Goal: Task Accomplishment & Management: Manage account settings

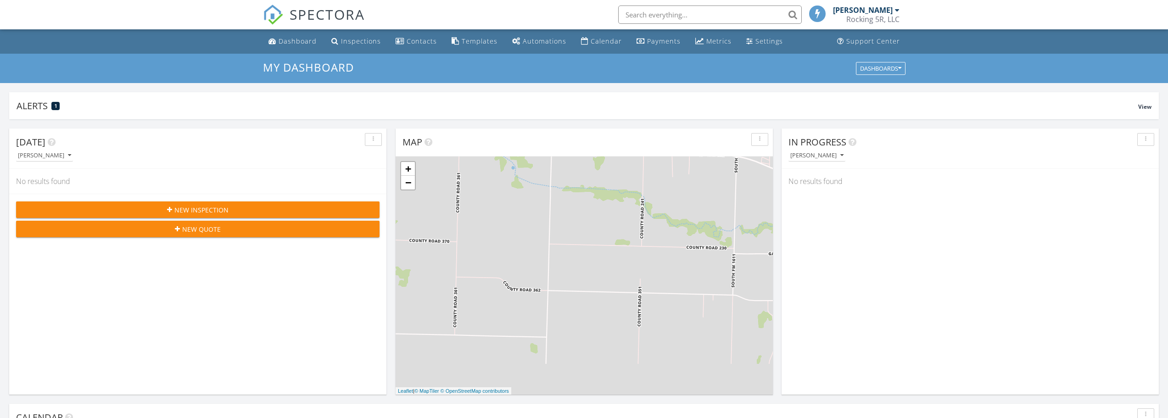
scroll to position [5, 5]
click at [649, 43] on div "Payments" at bounding box center [664, 41] width 34 height 9
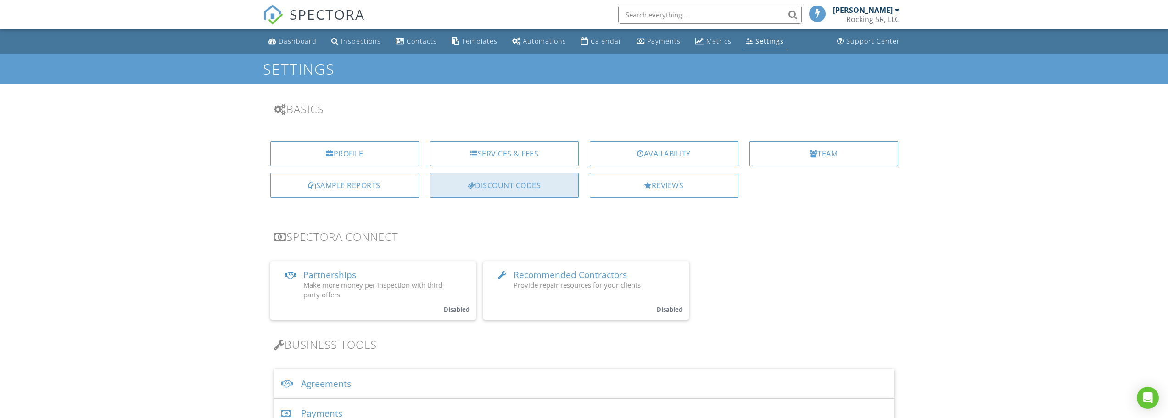
click at [508, 184] on div "Discount Codes" at bounding box center [504, 185] width 149 height 25
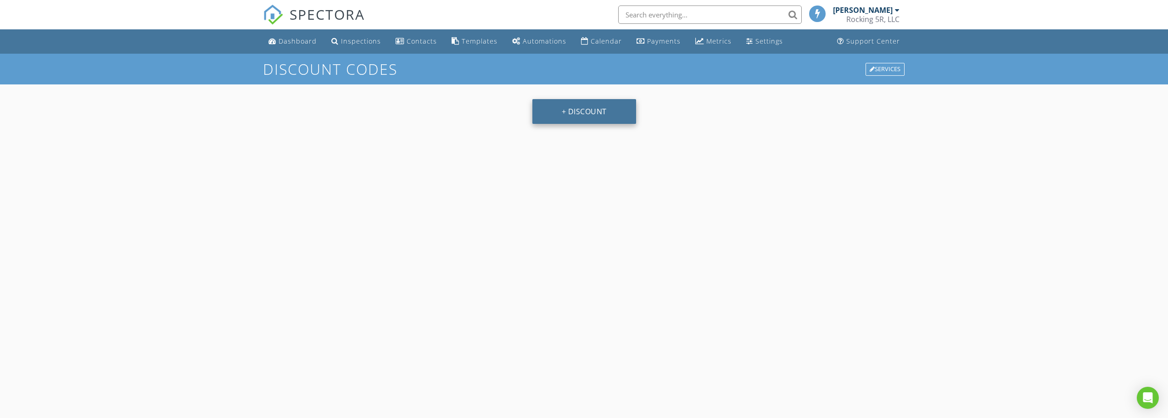
click at [587, 115] on button "+ Discount" at bounding box center [585, 111] width 104 height 25
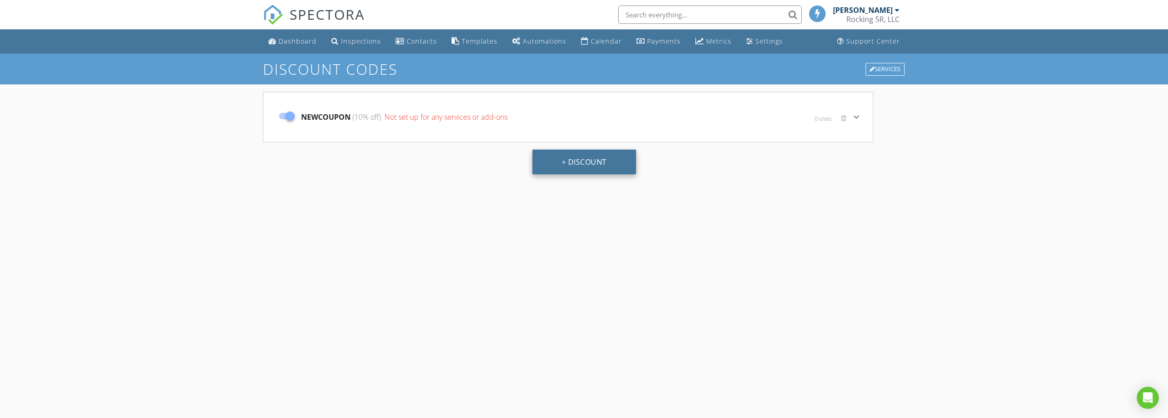
click at [565, 167] on button "+ Discount" at bounding box center [585, 162] width 104 height 25
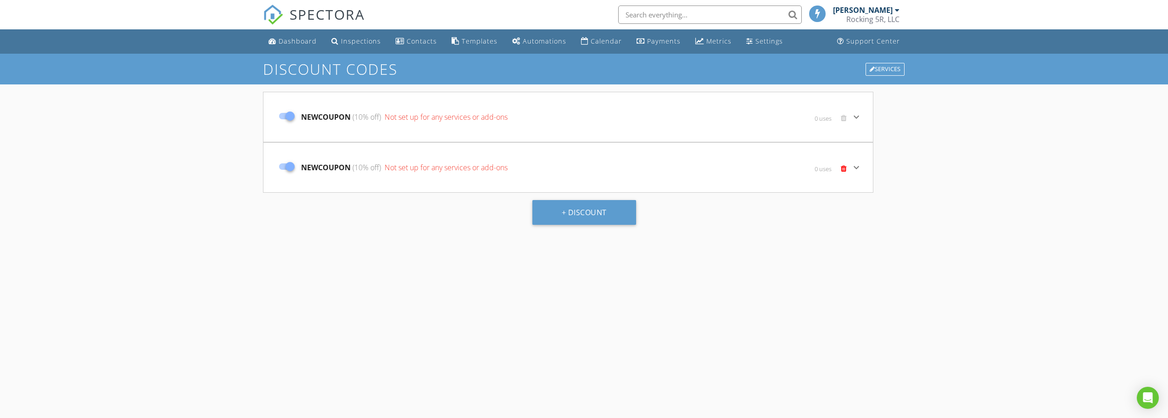
click at [846, 170] on span at bounding box center [844, 168] width 6 height 7
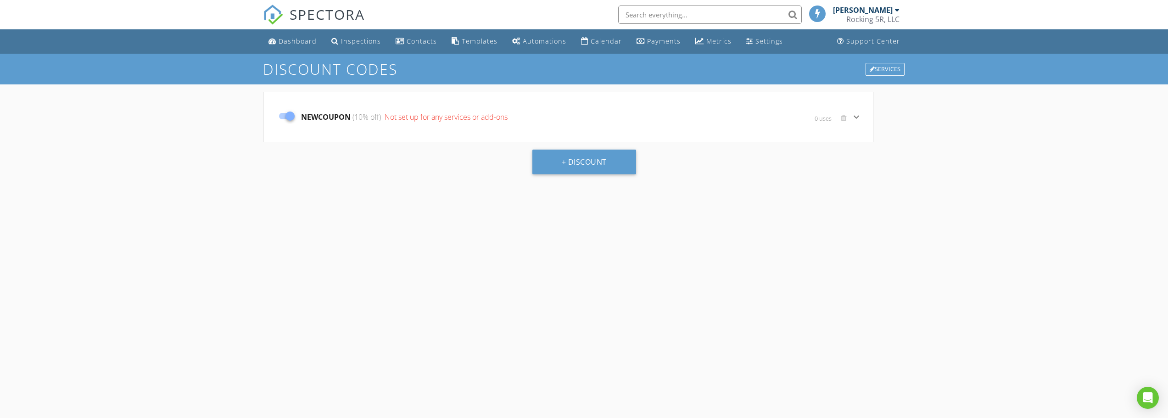
click at [858, 117] on icon "keyboard_arrow_down" at bounding box center [856, 117] width 11 height 11
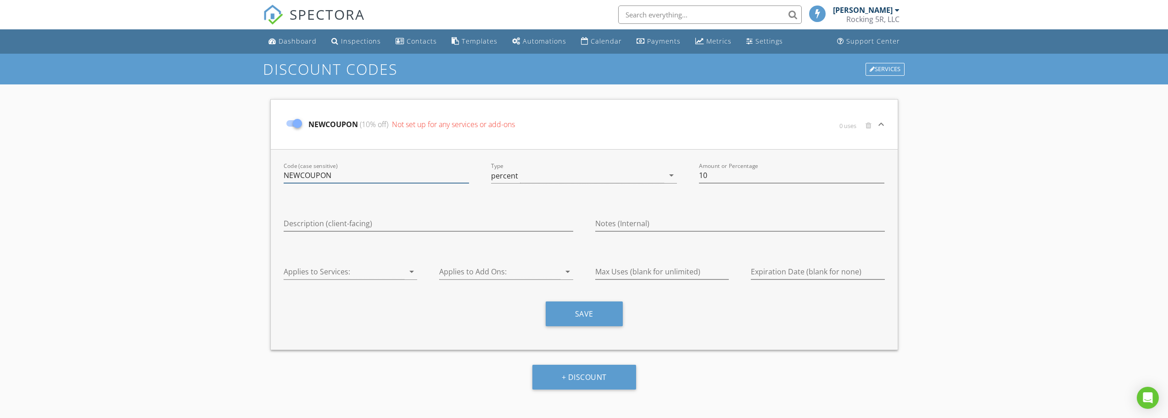
click at [348, 181] on input "NEWCOUPON" at bounding box center [377, 175] width 186 height 15
type input "LABORDAY30"
click at [514, 179] on div "percent" at bounding box center [504, 176] width 27 height 8
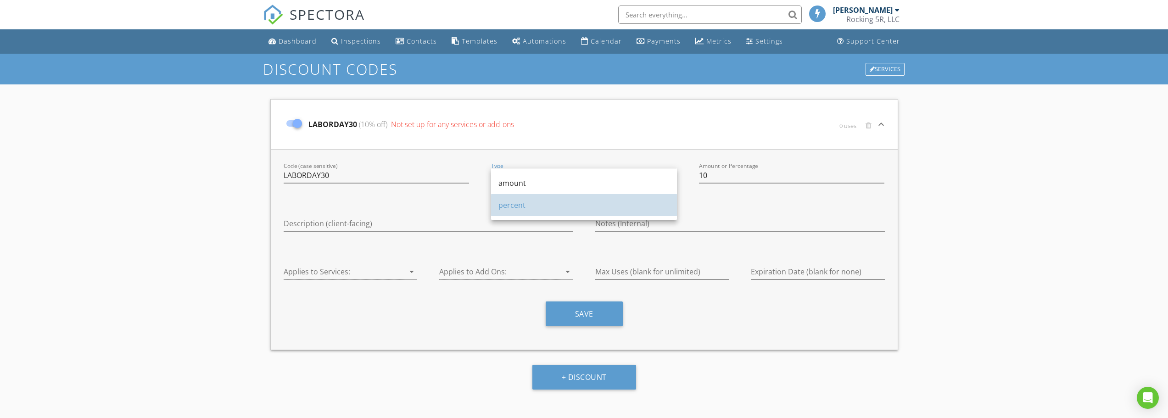
click at [512, 207] on div "percent" at bounding box center [584, 205] width 171 height 11
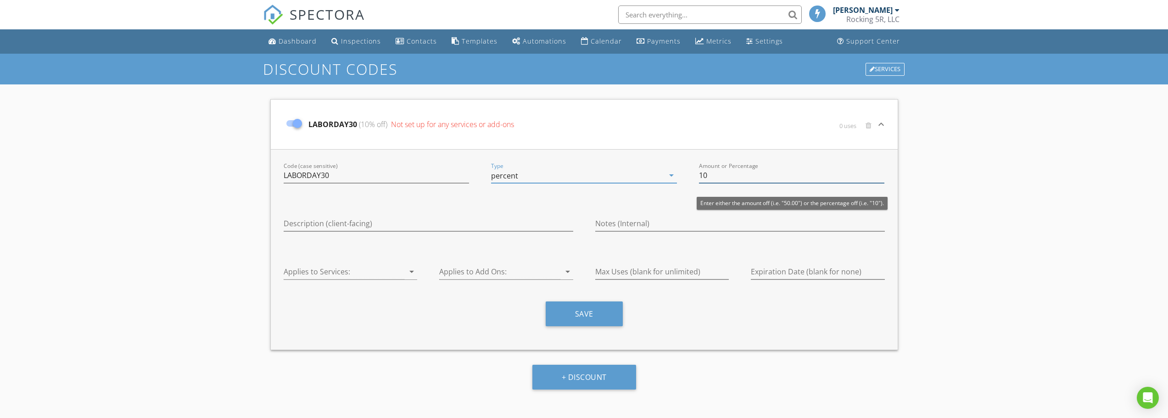
click at [718, 179] on input "10" at bounding box center [792, 175] width 186 height 15
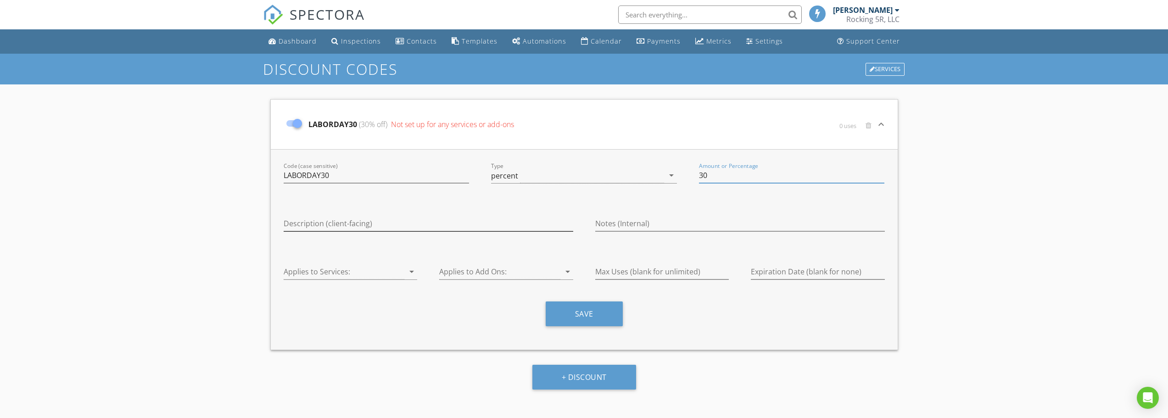
type input "30"
click at [316, 226] on input "Description (client-facing)" at bounding box center [429, 223] width 290 height 15
type input ":"
type input "Labor Day and Fall Sale"
click at [365, 273] on div at bounding box center [344, 271] width 121 height 15
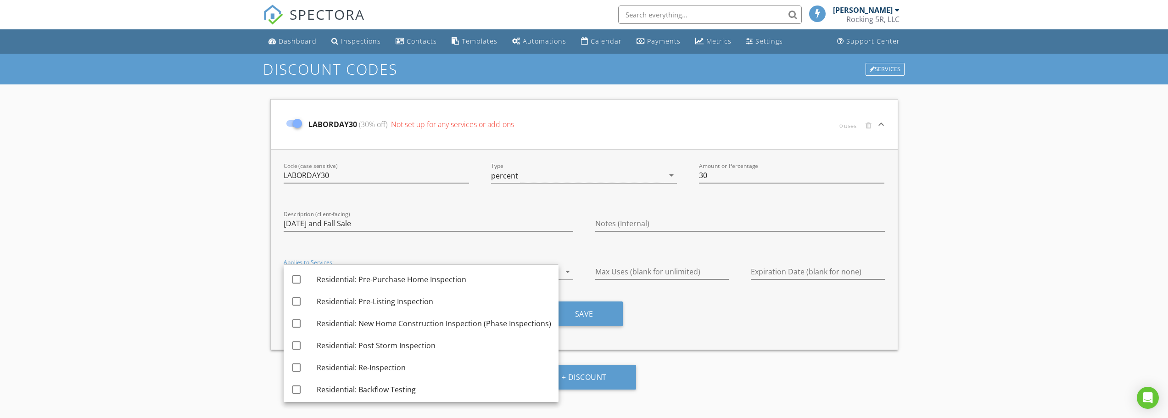
click at [374, 243] on div "Description (client-facing) Labor Day and Fall Sale" at bounding box center [429, 224] width 312 height 39
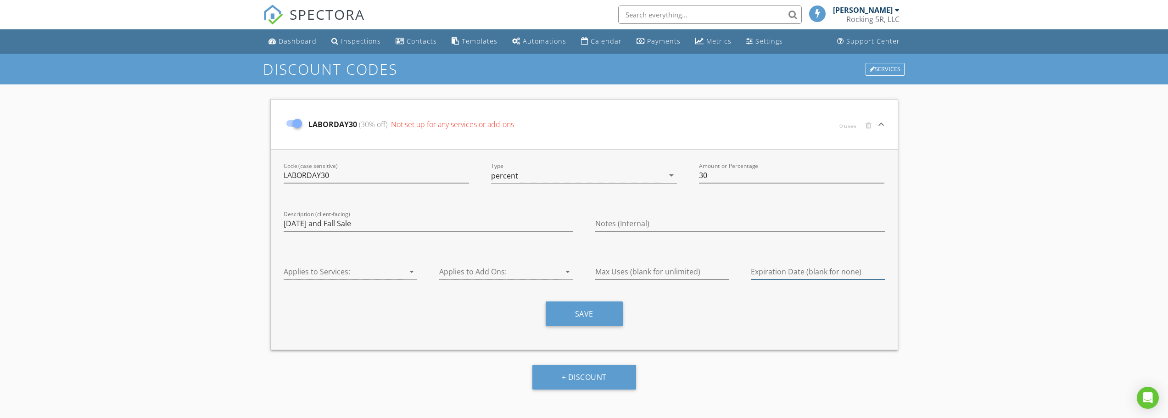
click at [775, 273] on input "Expiration Date (blank for none)" at bounding box center [818, 271] width 134 height 15
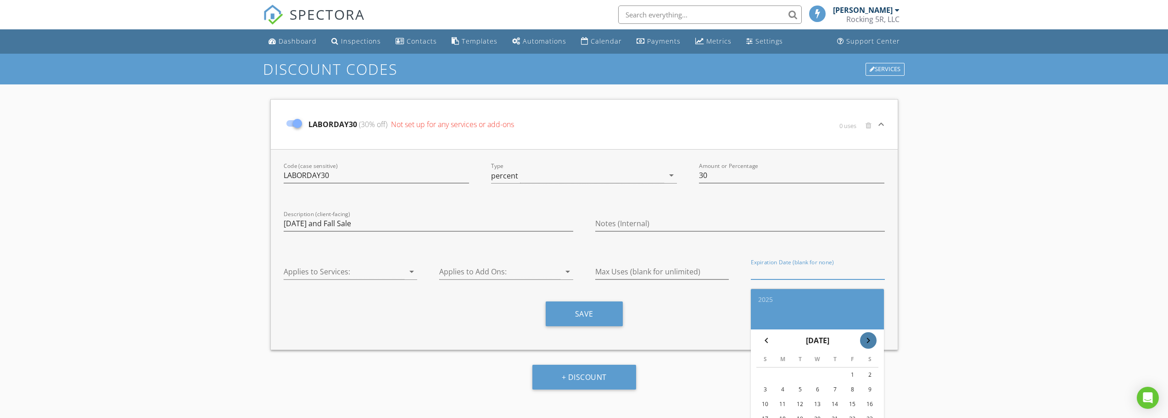
click at [867, 344] on icon "chevron_right" at bounding box center [868, 340] width 11 height 11
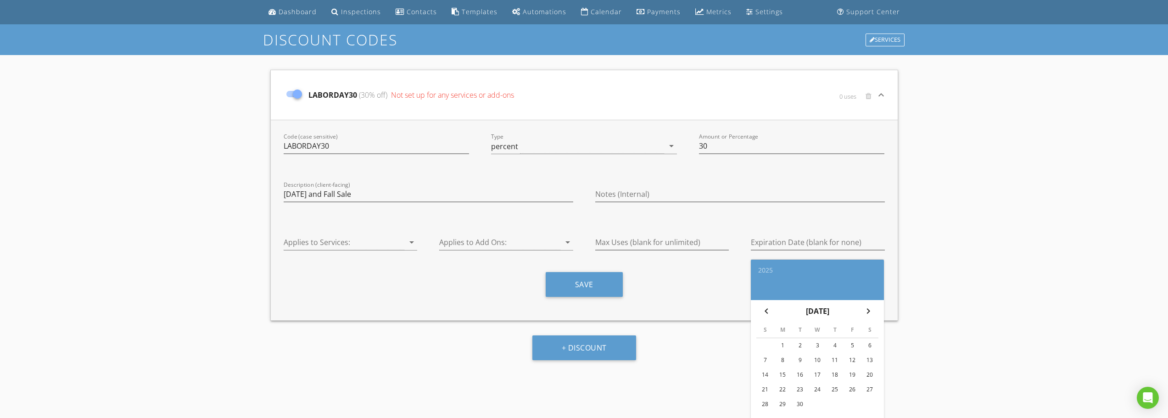
scroll to position [46, 0]
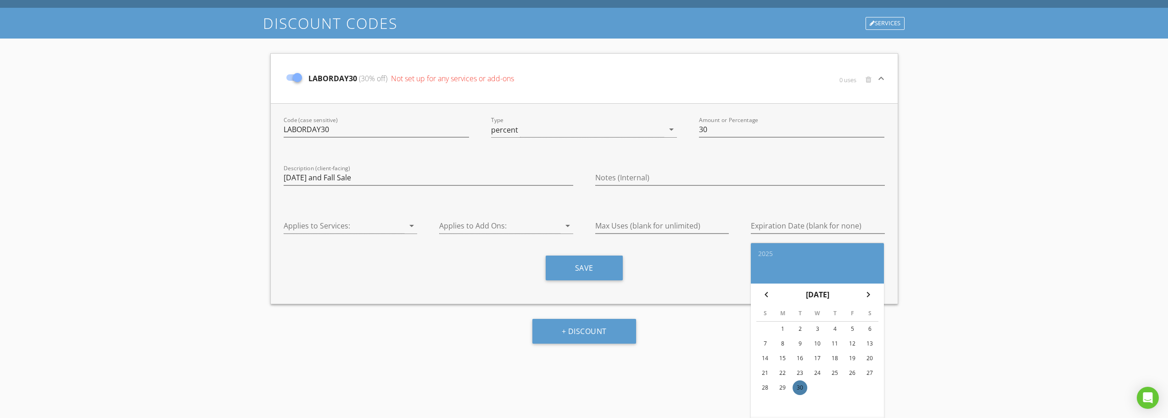
click at [801, 386] on div "30" at bounding box center [800, 388] width 15 height 15
type input "2025-09-30"
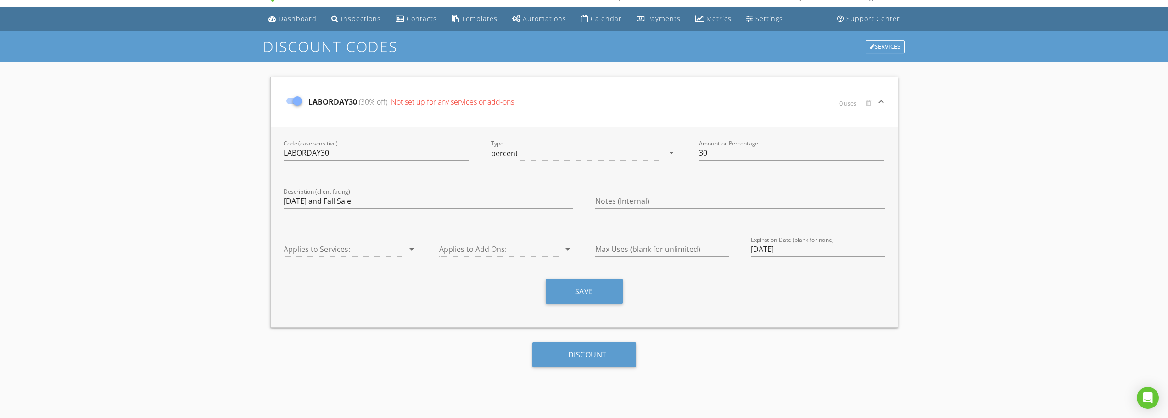
scroll to position [0, 0]
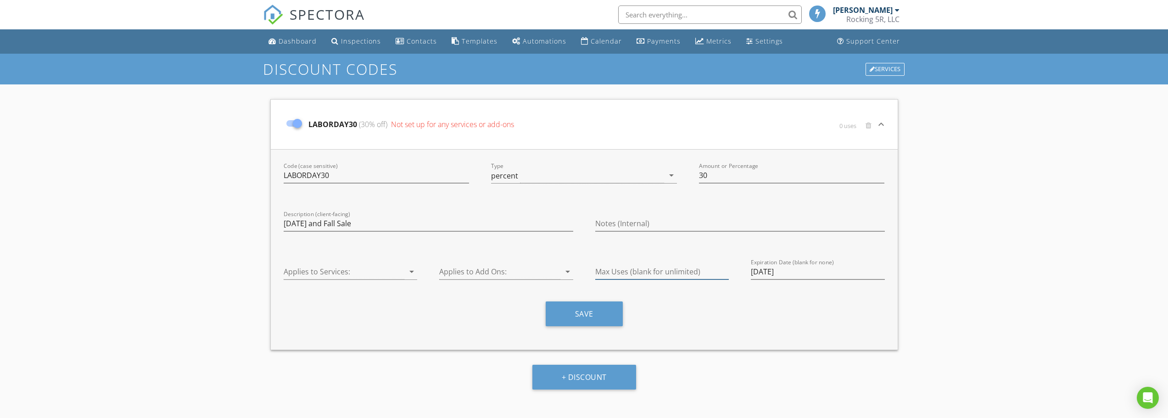
click at [667, 270] on input "Max Uses (blank for unlimited)" at bounding box center [662, 271] width 134 height 15
click at [672, 326] on div "Save" at bounding box center [584, 318] width 623 height 32
click at [384, 277] on div at bounding box center [344, 271] width 121 height 15
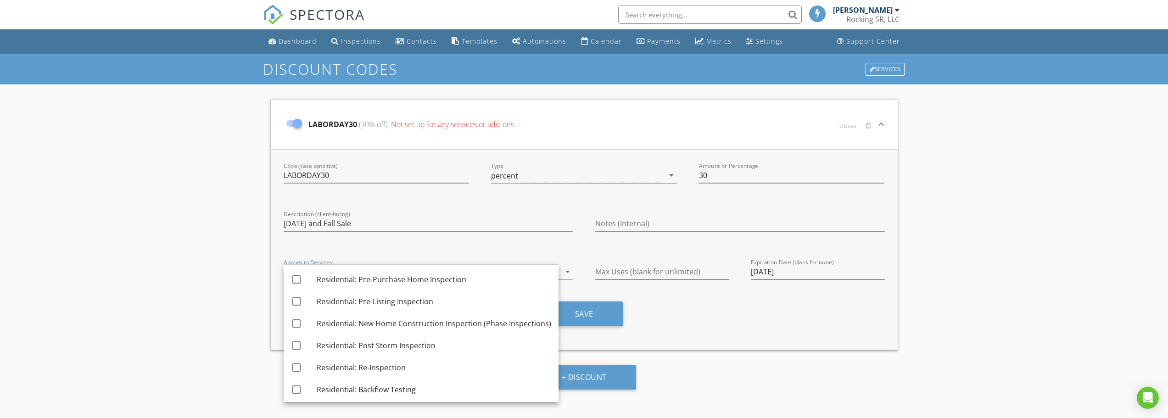
click at [384, 277] on div "Residential: Pre-Purchase Home Inspection" at bounding box center [434, 279] width 235 height 11
checkbox input "true"
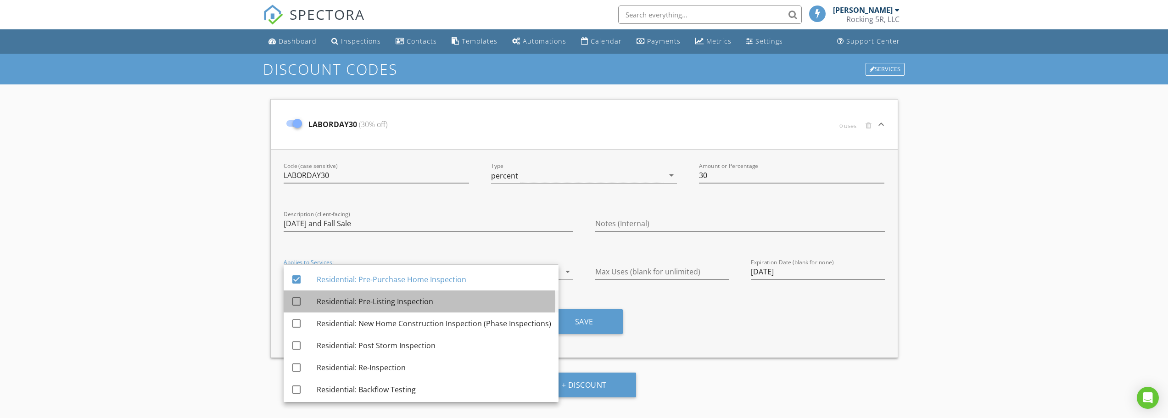
click at [377, 304] on div "Residential: Pre-Listing Inspection" at bounding box center [434, 301] width 235 height 11
checkbox input "true"
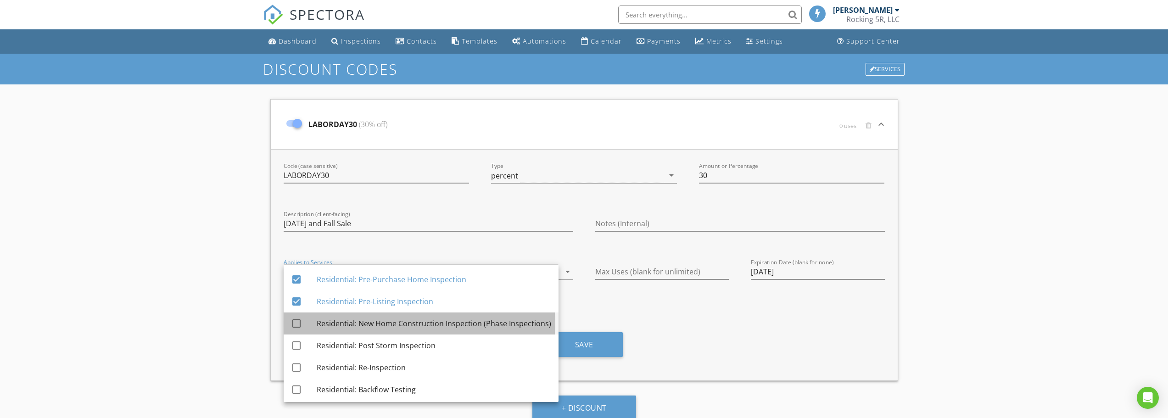
click at [375, 325] on div "Residential: New Home Construction Inspection (Phase Inspections)" at bounding box center [434, 323] width 235 height 11
checkbox input "true"
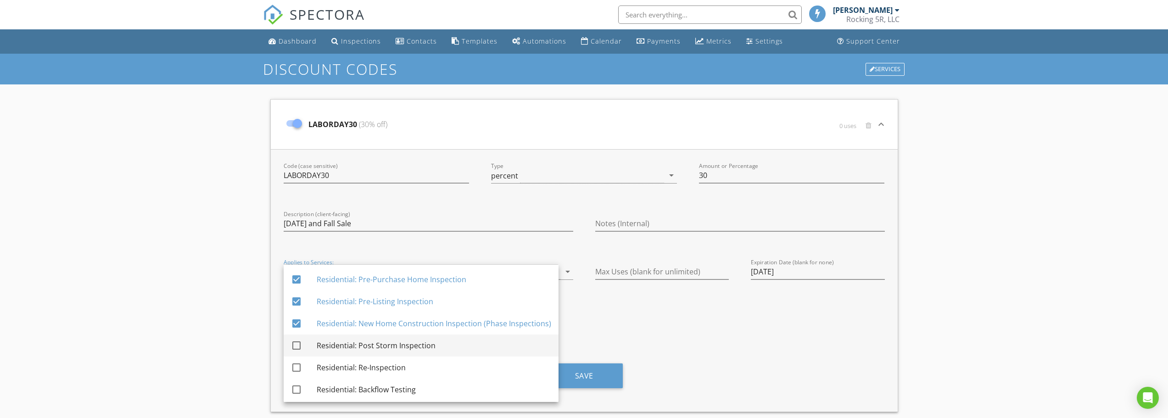
click at [374, 345] on div "Residential: Post Storm Inspection" at bounding box center [434, 345] width 235 height 11
checkbox input "true"
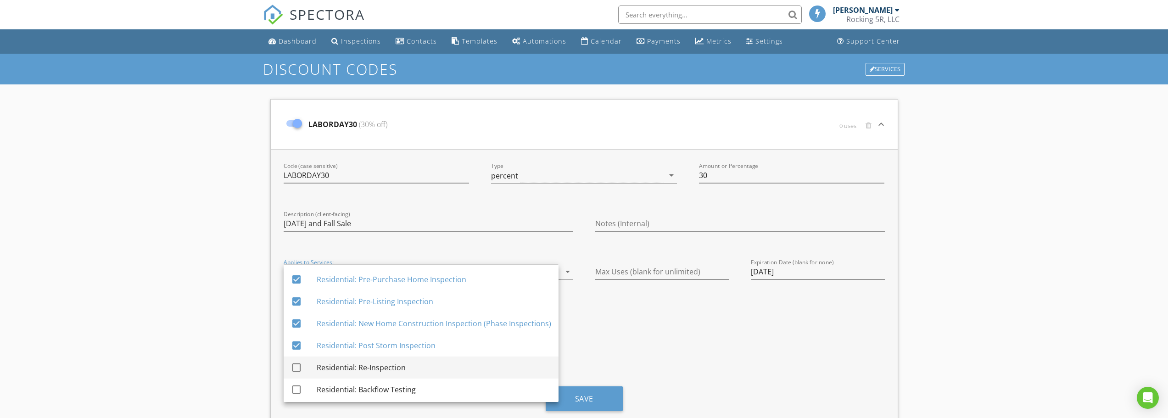
click at [372, 358] on div "Residential: Re-Inspection" at bounding box center [434, 368] width 235 height 22
checkbox input "true"
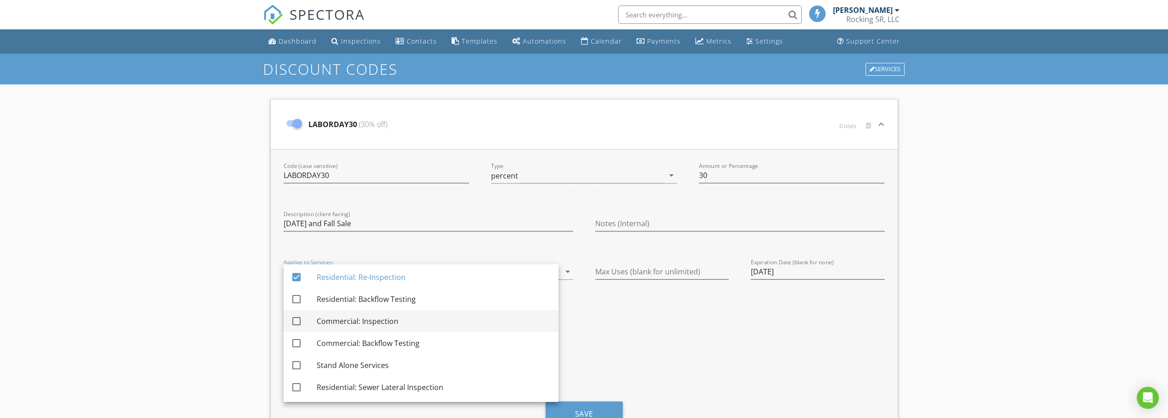
scroll to position [46, 0]
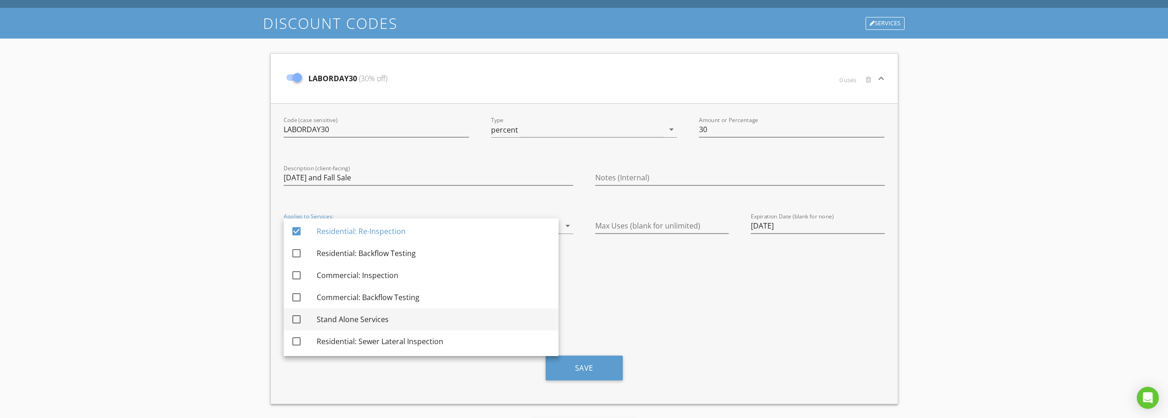
click at [365, 321] on div "Stand Alone Services" at bounding box center [434, 319] width 235 height 11
checkbox input "true"
click at [360, 343] on div "Residential: Sewer Lateral Inspection" at bounding box center [434, 341] width 235 height 11
checkbox input "true"
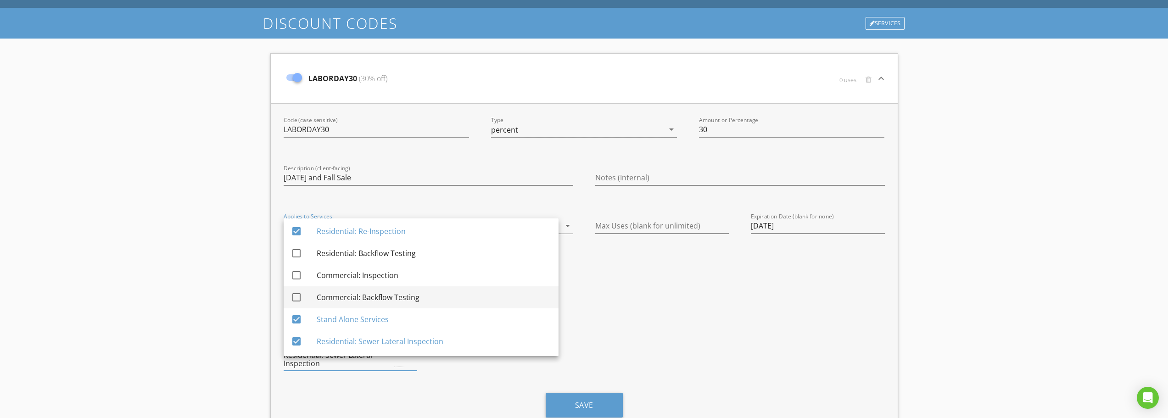
click at [359, 298] on div "Commercial: Backflow Testing" at bounding box center [434, 297] width 235 height 11
checkbox input "true"
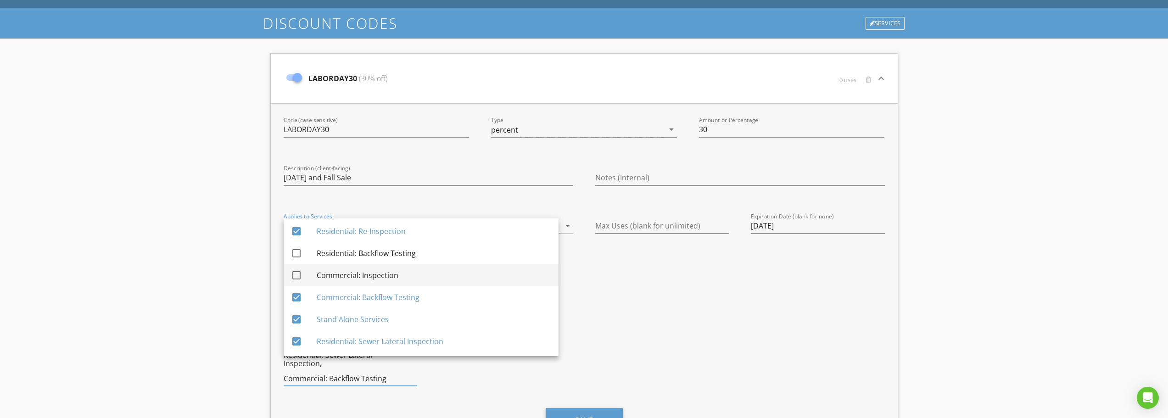
click at [359, 274] on div "Commercial: Inspection" at bounding box center [434, 275] width 235 height 11
checkbox input "true"
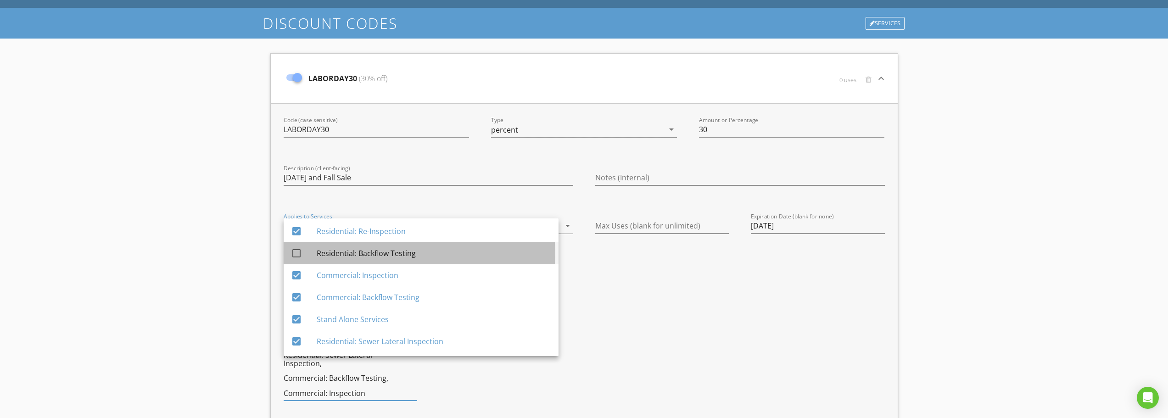
click at [360, 258] on div "Residential: Backflow Testing" at bounding box center [434, 253] width 235 height 22
checkbox input "true"
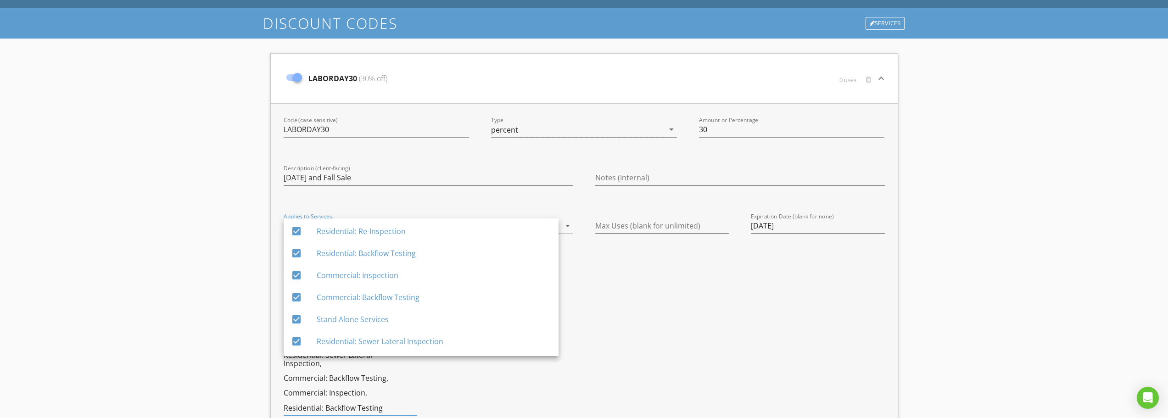
click at [624, 285] on div "Max Uses (blank for unlimited)" at bounding box center [662, 318] width 156 height 221
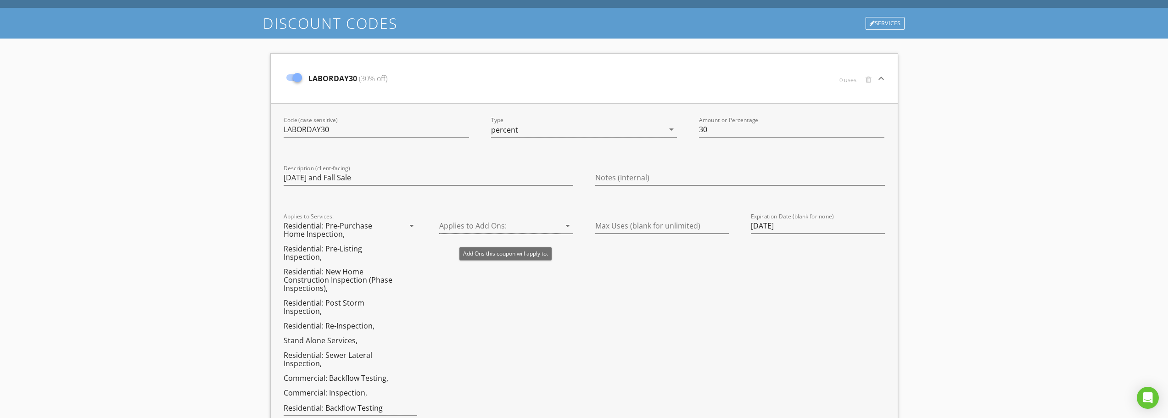
click at [494, 228] on div at bounding box center [499, 226] width 121 height 15
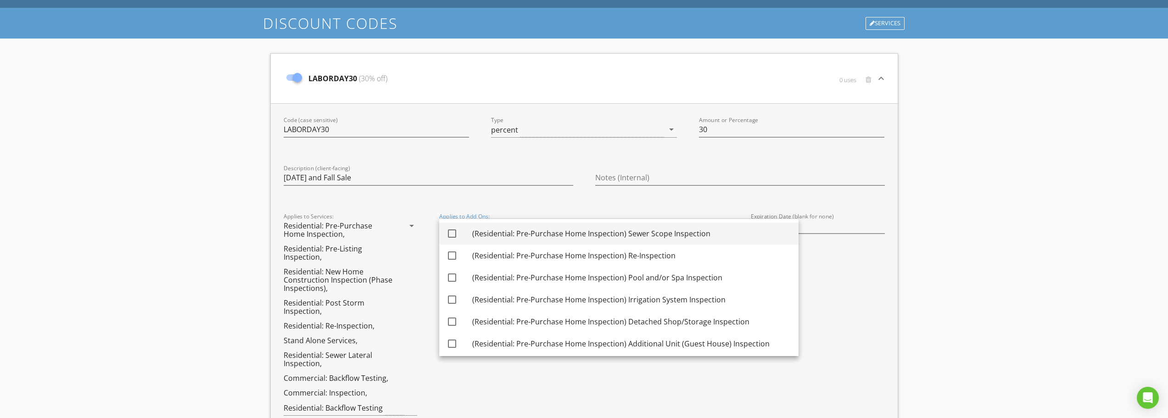
click at [489, 229] on div "(Residential: Pre-Purchase Home Inspection) Sewer Scope Inspection" at bounding box center [631, 233] width 319 height 11
checkbox input "true"
click at [488, 256] on div "(Residential: Pre-Purchase Home Inspection) Re-Inspection" at bounding box center [631, 255] width 319 height 11
checkbox input "true"
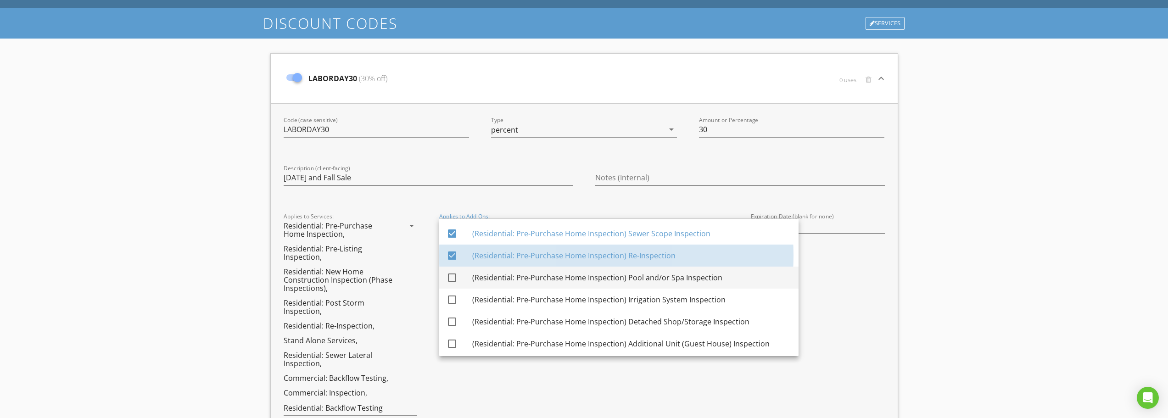
click at [488, 280] on div "(Residential: Pre-Purchase Home Inspection) Pool and/or Spa Inspection" at bounding box center [631, 277] width 319 height 11
checkbox input "true"
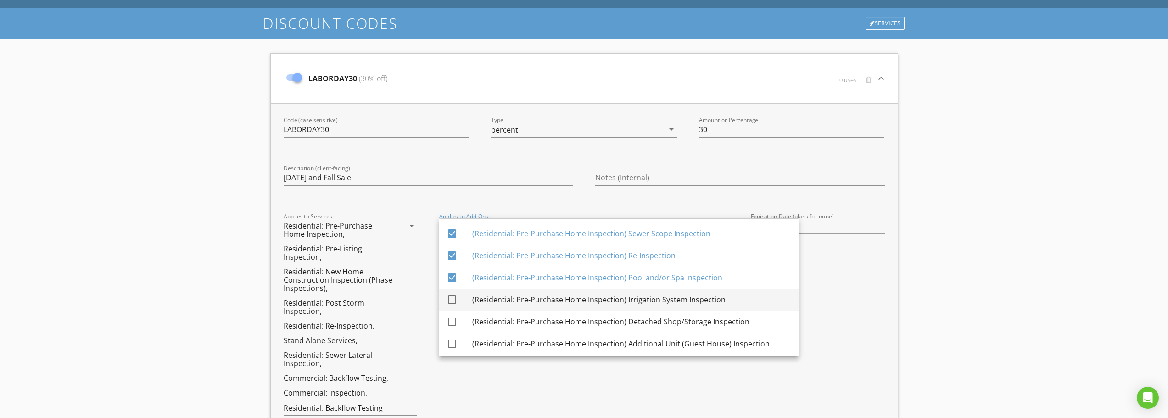
click at [487, 302] on div "(Residential: Pre-Purchase Home Inspection) Irrigation System Inspection" at bounding box center [631, 299] width 319 height 11
checkbox input "true"
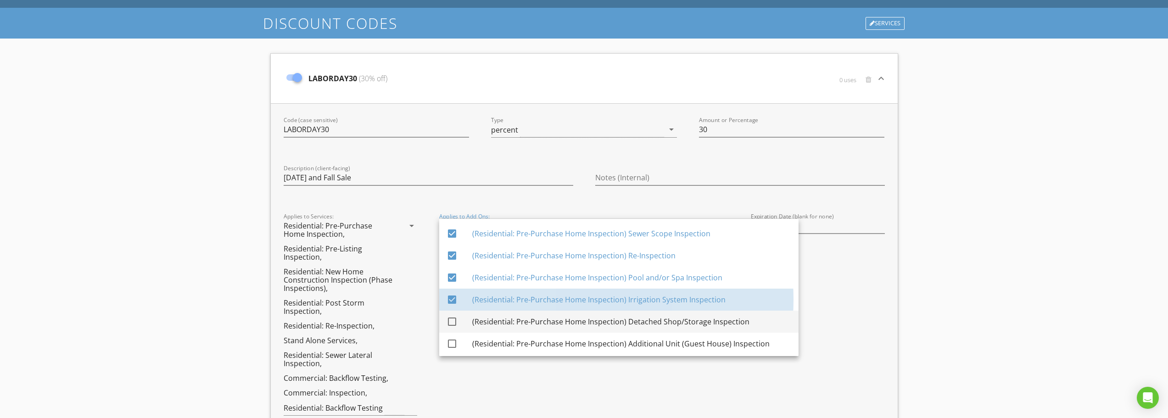
click at [486, 320] on div "(Residential: Pre-Purchase Home Inspection) Detached Shop/Storage Inspection" at bounding box center [631, 321] width 319 height 11
checkbox input "true"
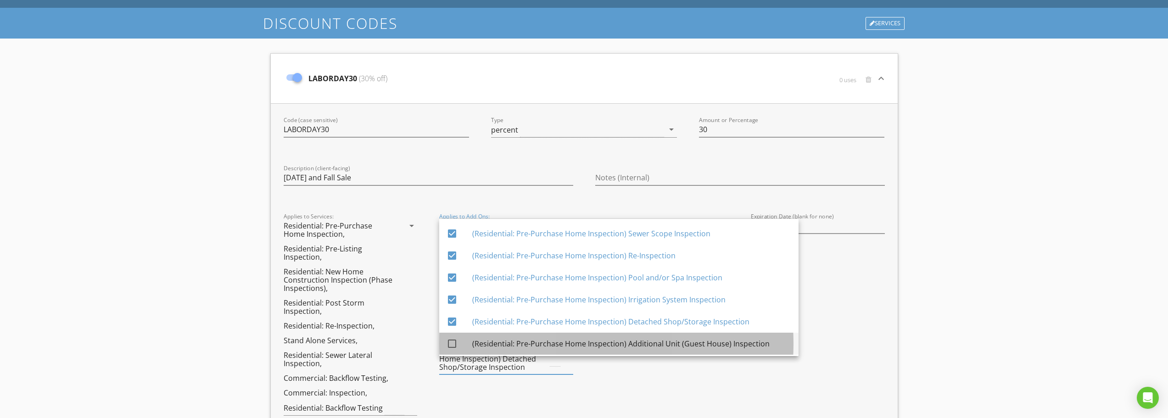
click at [484, 346] on div "(Residential: Pre-Purchase Home Inspection) Additional Unit (Guest House) Inspe…" at bounding box center [631, 343] width 319 height 11
checkbox input "true"
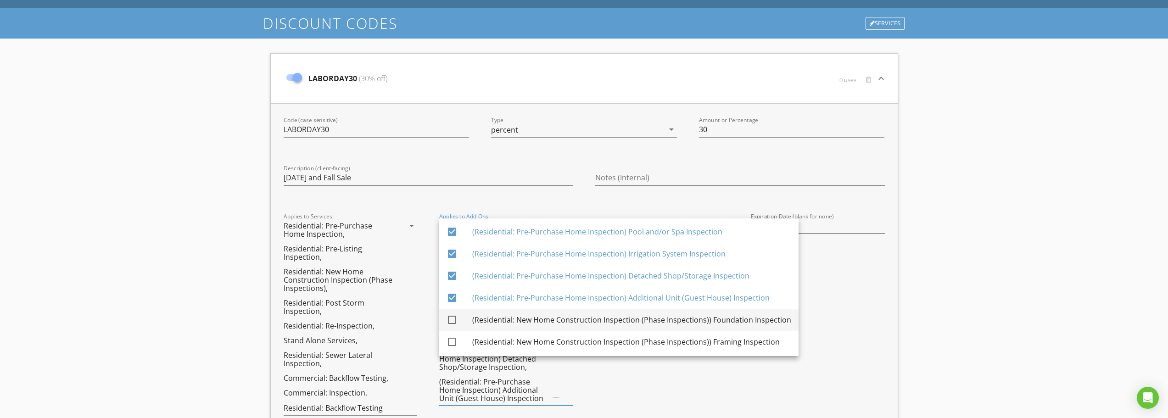
click at [496, 321] on div "(Residential: New Home Construction Inspection (Phase Inspections)) Foundation …" at bounding box center [631, 319] width 319 height 11
checkbox input "true"
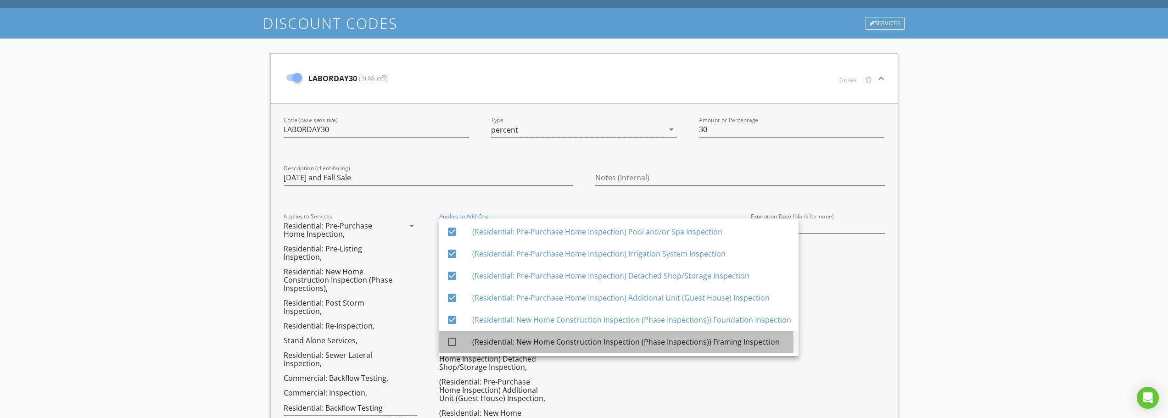
click at [495, 338] on div "(Residential: New Home Construction Inspection (Phase Inspections)) Framing Ins…" at bounding box center [631, 342] width 319 height 11
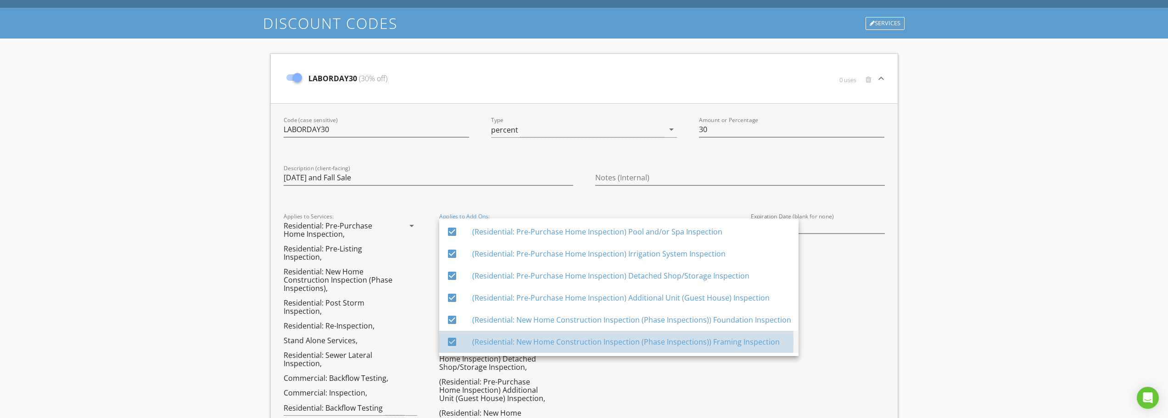
click at [492, 342] on div "(Residential: New Home Construction Inspection (Phase Inspections)) Framing Ins…" at bounding box center [631, 342] width 319 height 11
checkbox input "false"
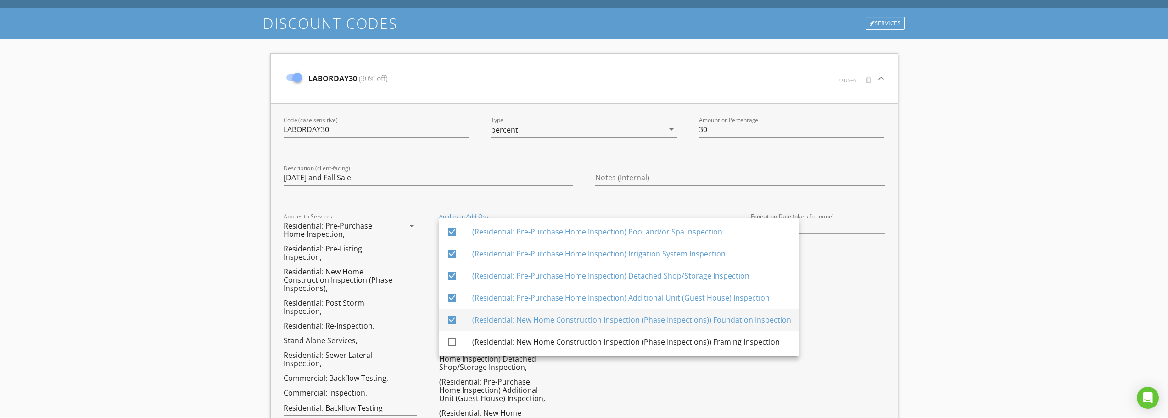
click at [491, 318] on div "(Residential: New Home Construction Inspection (Phase Inspections)) Foundation …" at bounding box center [631, 319] width 319 height 11
checkbox input "false"
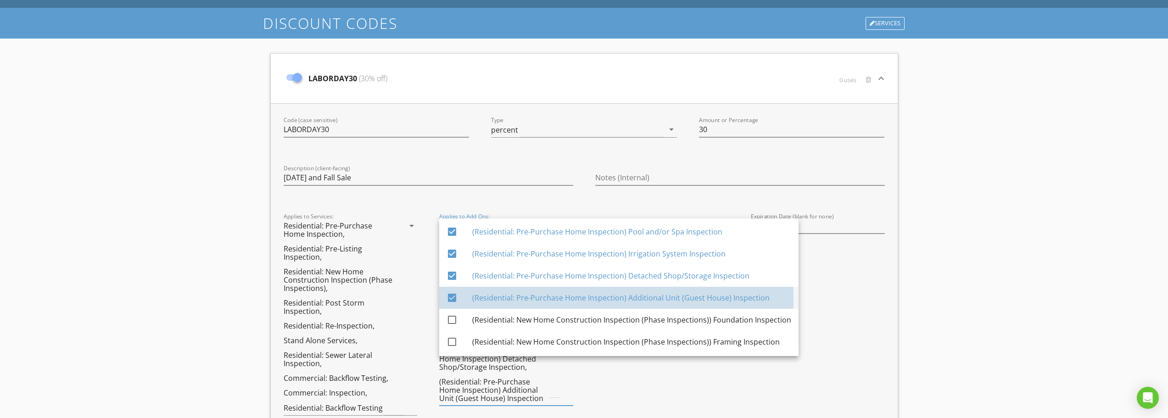
click at [492, 298] on div "(Residential: Pre-Purchase Home Inspection) Additional Unit (Guest House) Inspe…" at bounding box center [631, 297] width 319 height 11
checkbox input "false"
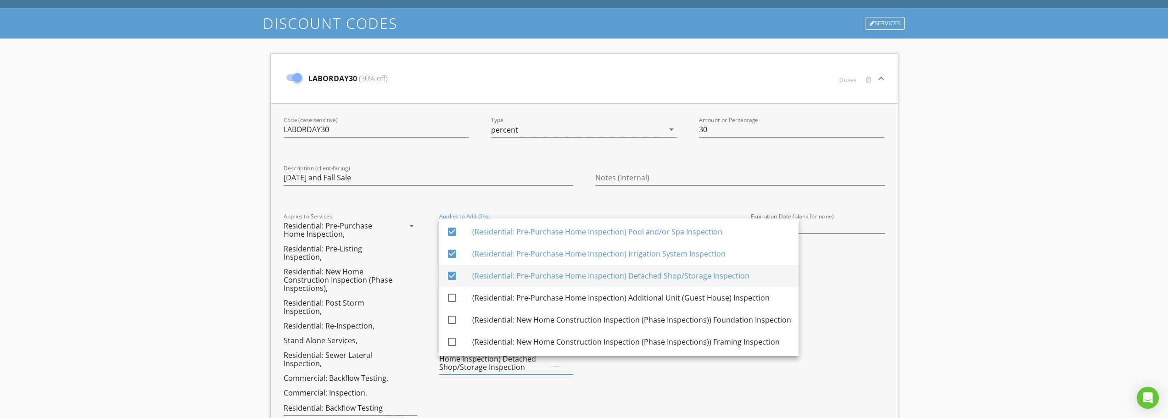
click at [494, 279] on div "(Residential: Pre-Purchase Home Inspection) Detached Shop/Storage Inspection" at bounding box center [631, 275] width 319 height 11
checkbox input "false"
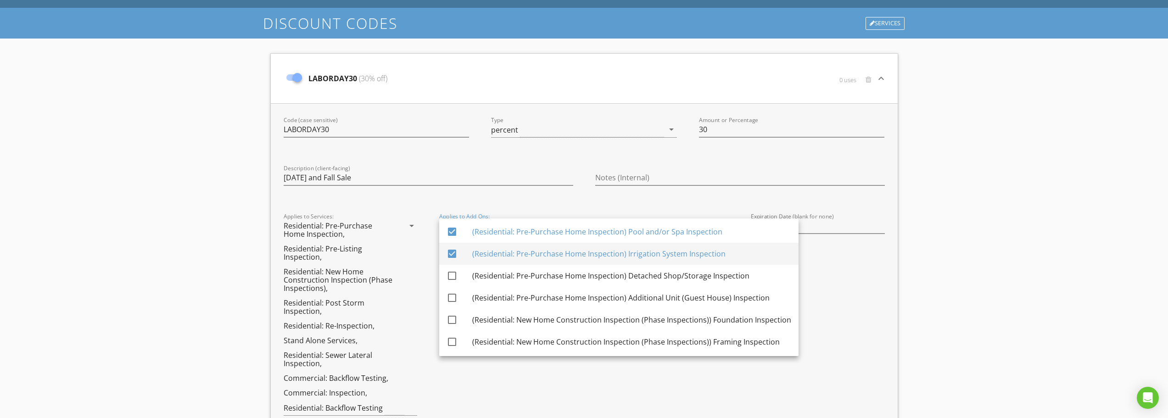
click at [492, 263] on div "check_box (Residential: Pre-Purchase Home Inspection) Sewer Scope Inspection ch…" at bounding box center [618, 375] width 359 height 404
click at [491, 249] on div "(Residential: Pre-Purchase Home Inspection) Irrigation System Inspection" at bounding box center [631, 253] width 319 height 11
checkbox input "false"
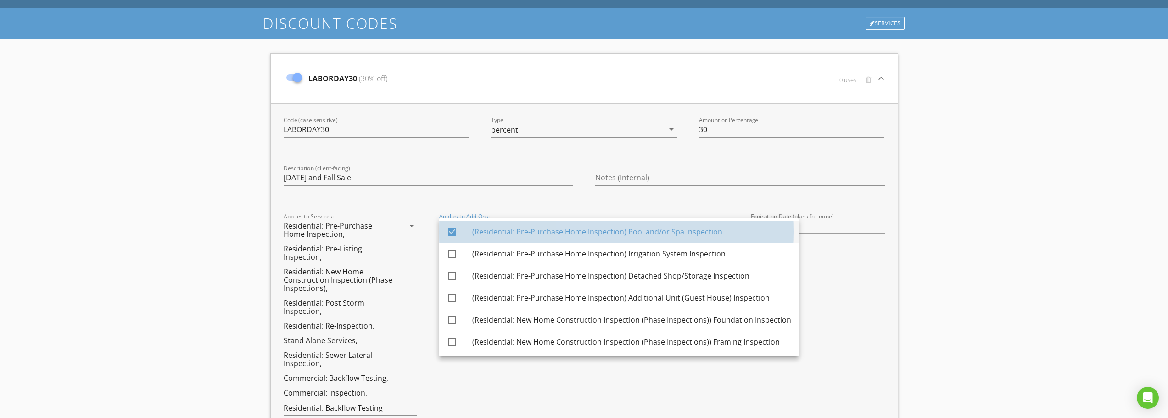
click at [492, 232] on div "(Residential: Pre-Purchase Home Inspection) Pool and/or Spa Inspection" at bounding box center [631, 231] width 319 height 11
checkbox input "false"
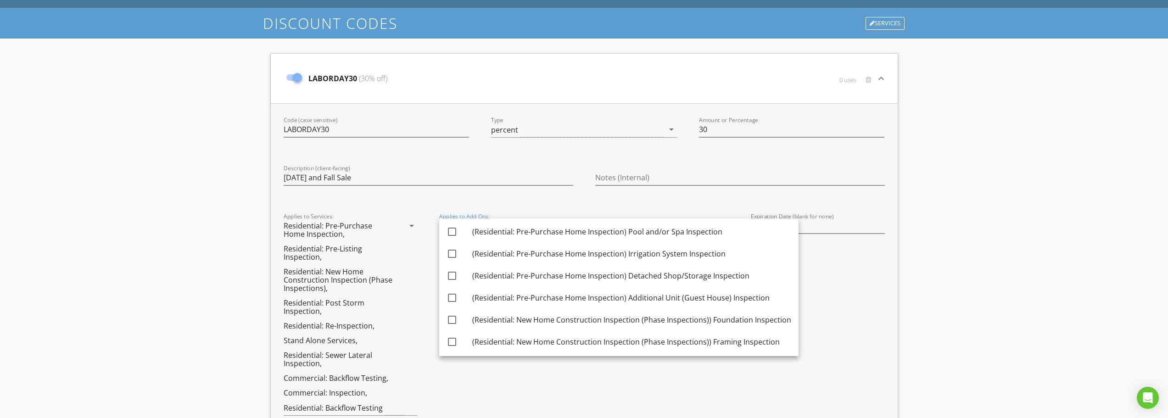
click at [423, 255] on div "Applies to Services: Residential: Pre-Purchase Home Inspection, Residential: Pr…" at bounding box center [351, 318] width 156 height 221
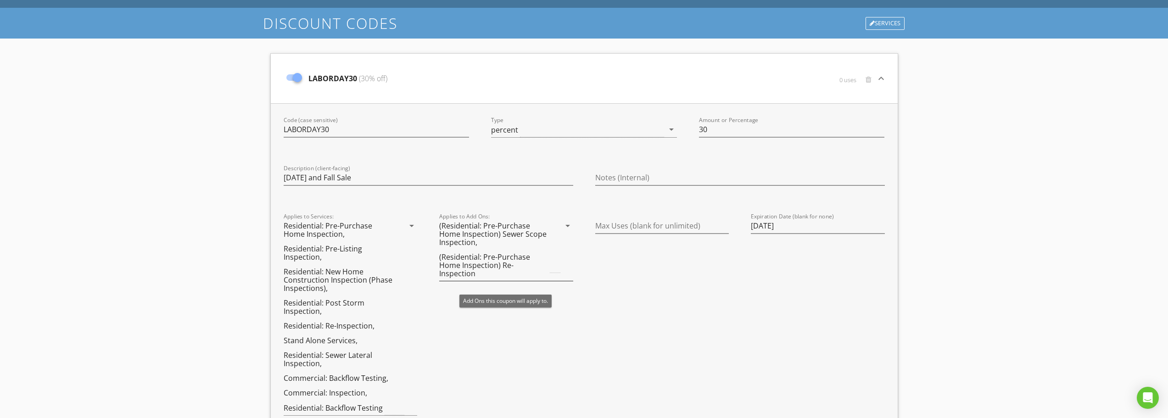
click at [569, 227] on icon "arrow_drop_down" at bounding box center [567, 225] width 11 height 11
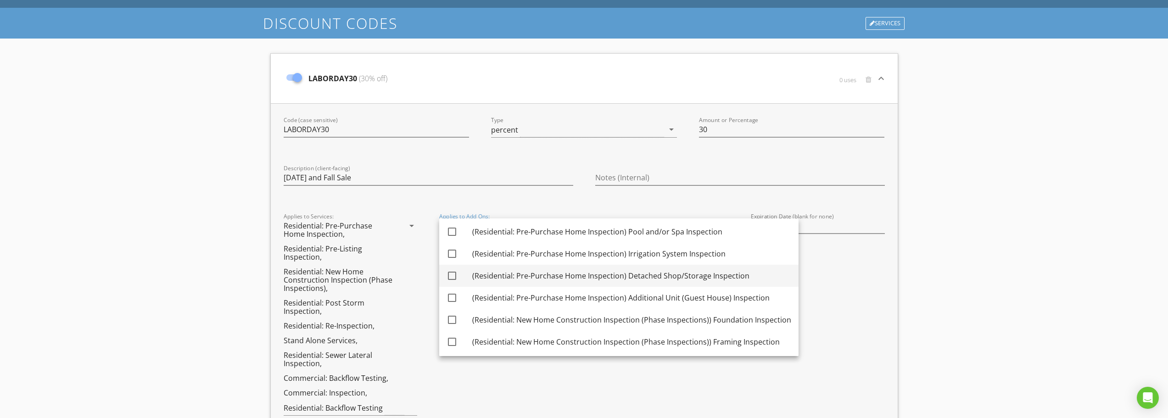
scroll to position [0, 0]
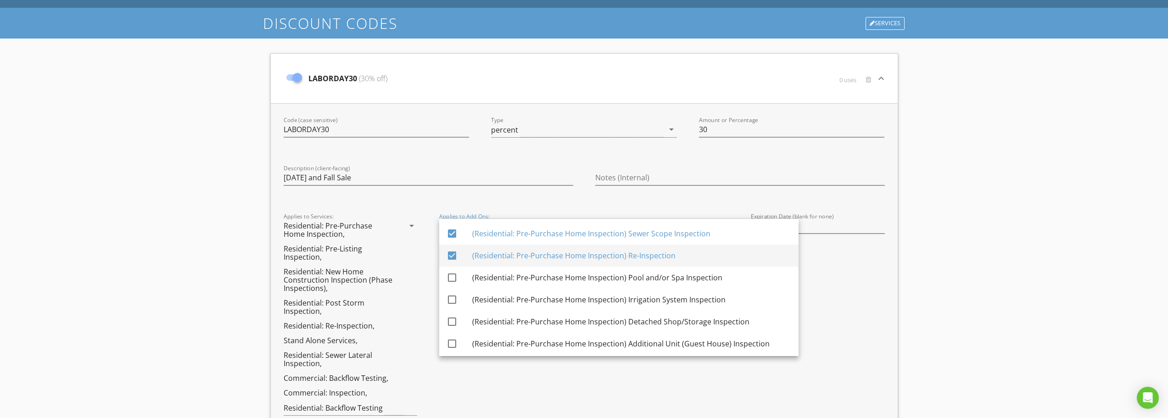
click at [503, 253] on div "(Residential: Pre-Purchase Home Inspection) Re-Inspection" at bounding box center [631, 255] width 319 height 11
checkbox input "false"
click at [504, 237] on div "(Residential: Pre-Purchase Home Inspection) Sewer Scope Inspection" at bounding box center [631, 234] width 319 height 22
checkbox input "false"
click at [429, 217] on div "Applies to Add Ons: arrow_drop_down" at bounding box center [506, 318] width 156 height 221
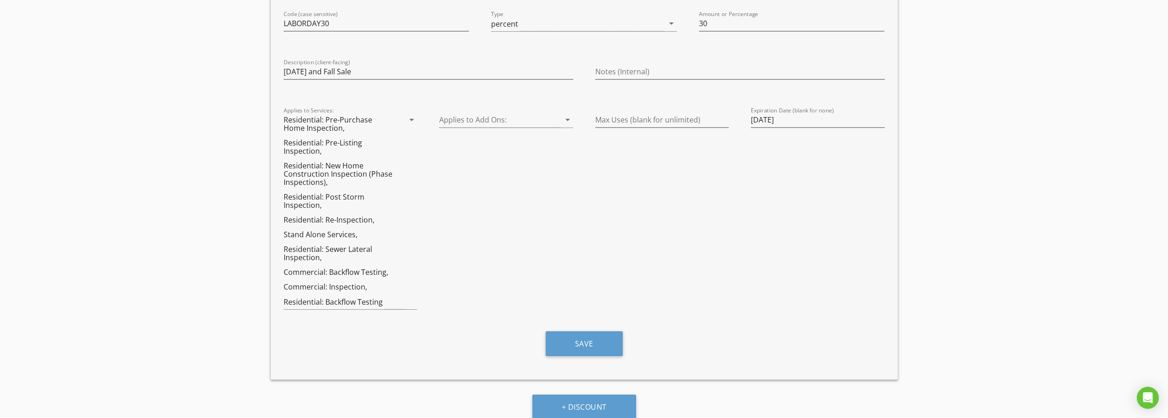
scroll to position [160, 0]
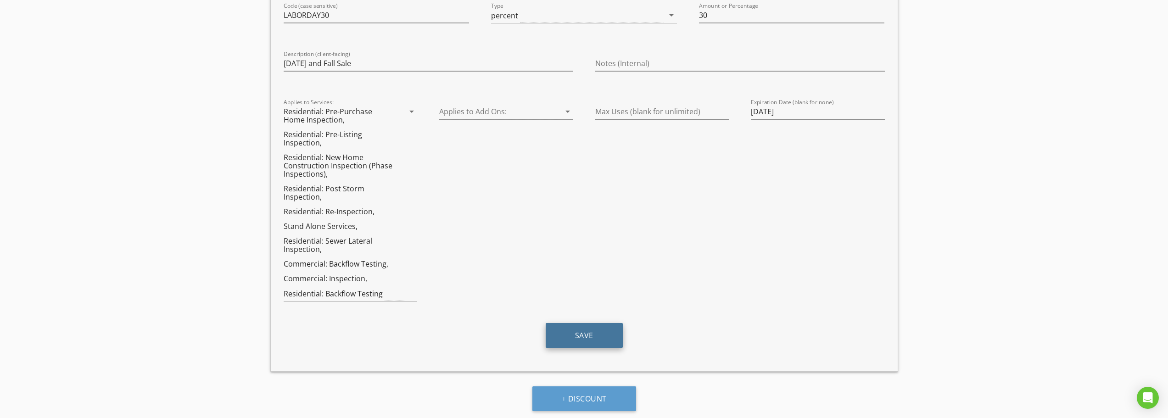
click at [578, 334] on button "Save" at bounding box center [584, 335] width 77 height 25
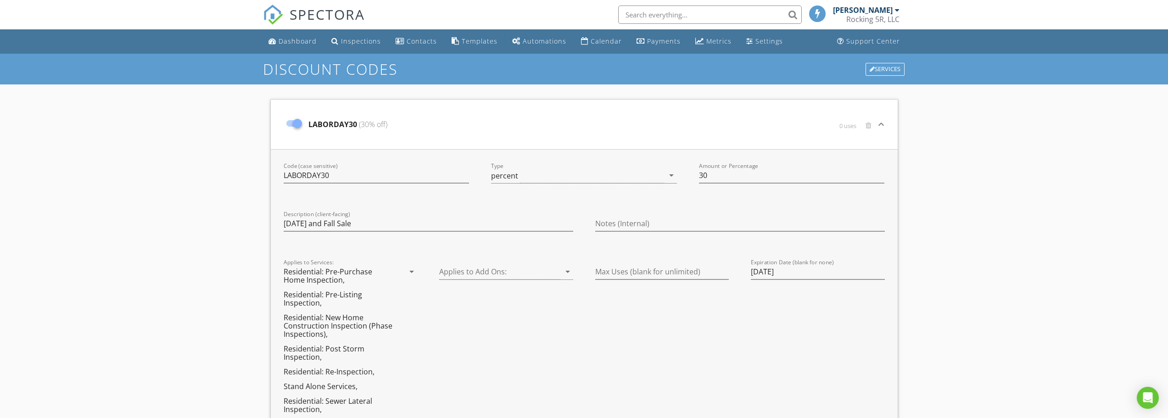
click at [883, 125] on icon "keyboard_arrow_down" at bounding box center [881, 124] width 11 height 11
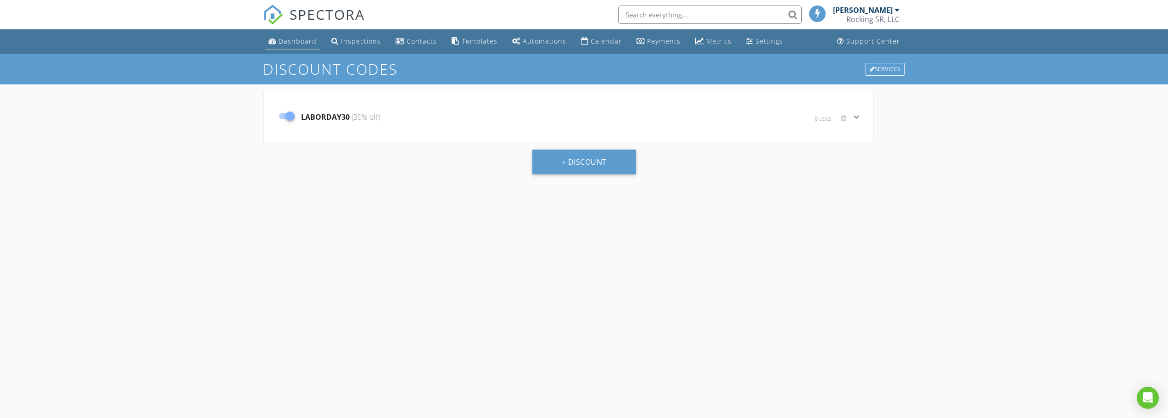
click at [294, 41] on div "Dashboard" at bounding box center [298, 41] width 38 height 9
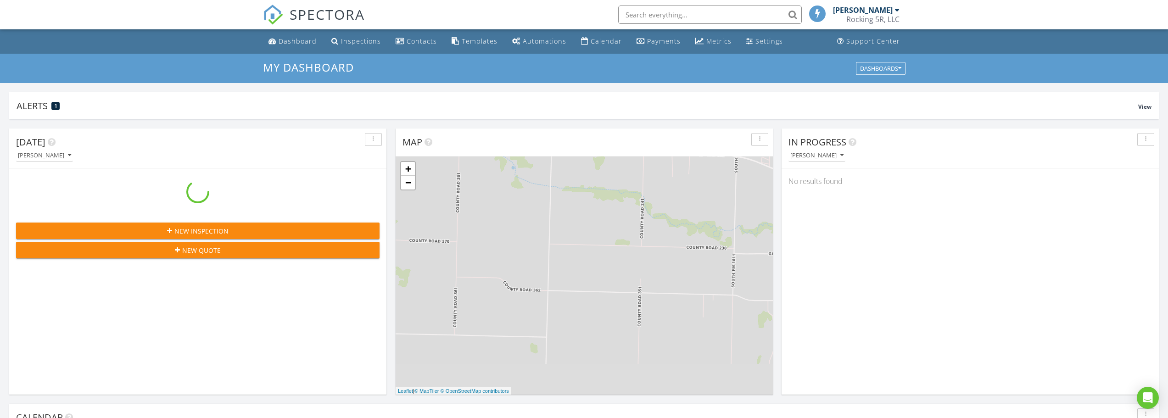
scroll to position [850, 1183]
